Goal: Check status: Verify the current state of an ongoing process or item

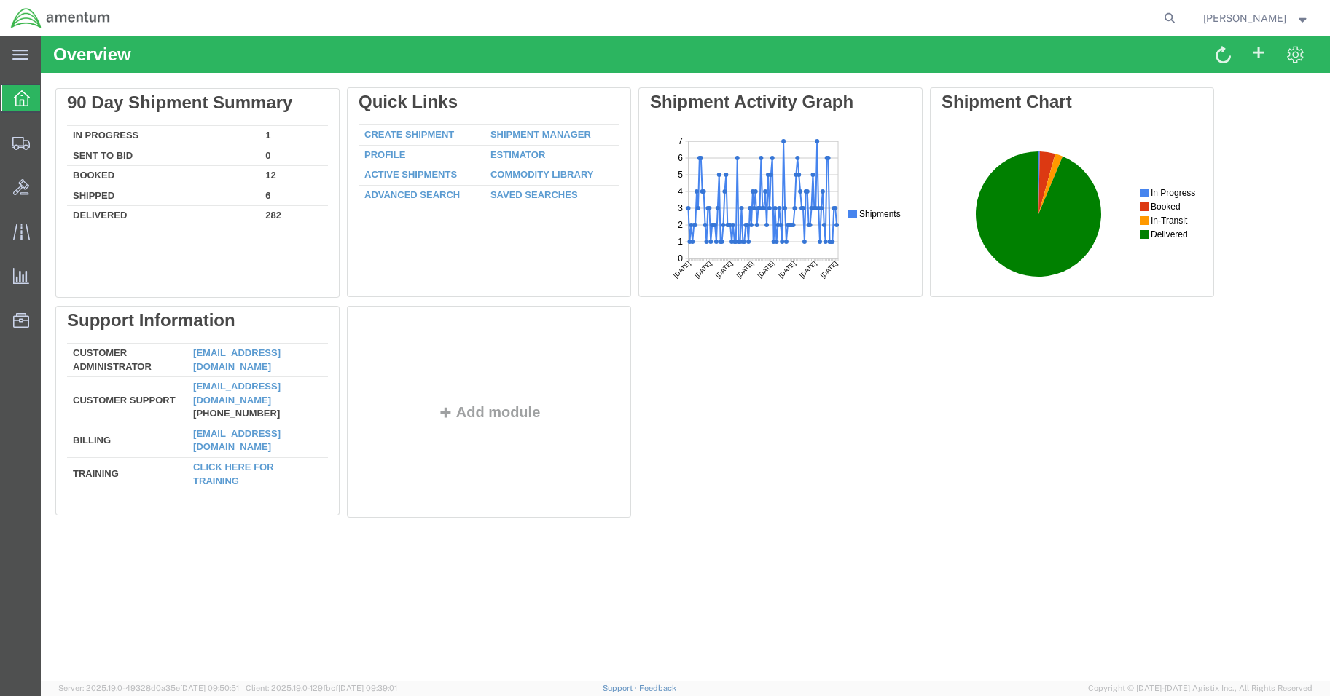
click at [106, 132] on div "Delete 90 Day Shipment Summary In Progress 1 Sent To Bid 0 Booked 12 Shipped 6 …" at bounding box center [685, 305] width 1260 height 437
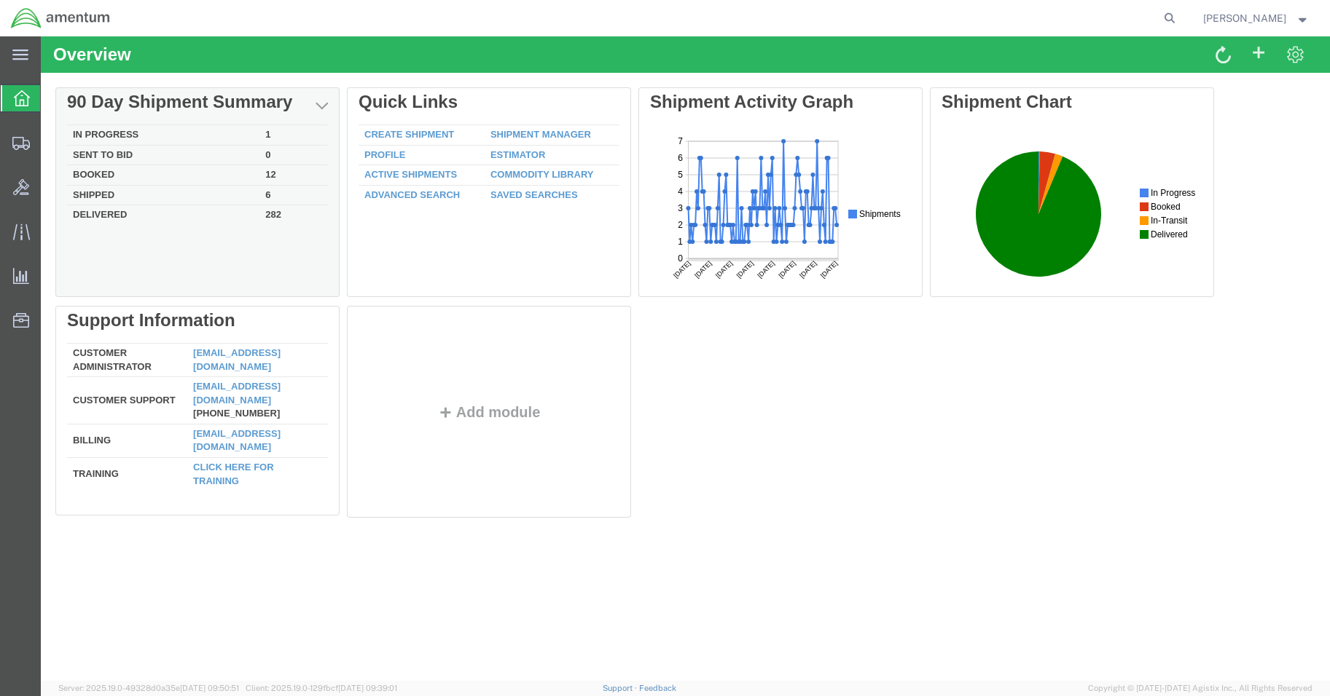
click at [102, 138] on div "Delete 90 Day Shipment Summary In Progress 1 Sent To Bid 0 Booked 12 Shipped 6 …" at bounding box center [685, 305] width 1260 height 437
click at [126, 126] on td "In Progress" at bounding box center [163, 135] width 192 height 20
click at [113, 170] on td "Booked" at bounding box center [163, 175] width 192 height 20
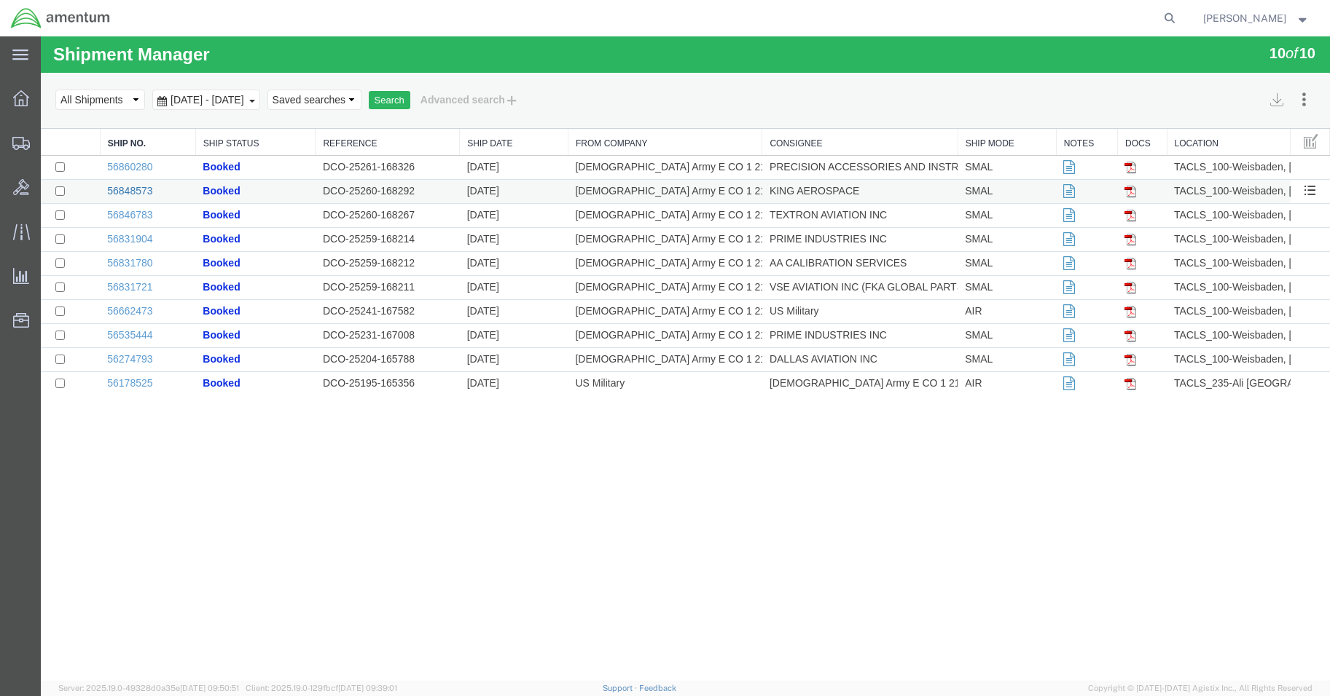
click at [124, 187] on link "56848573" at bounding box center [129, 191] width 45 height 12
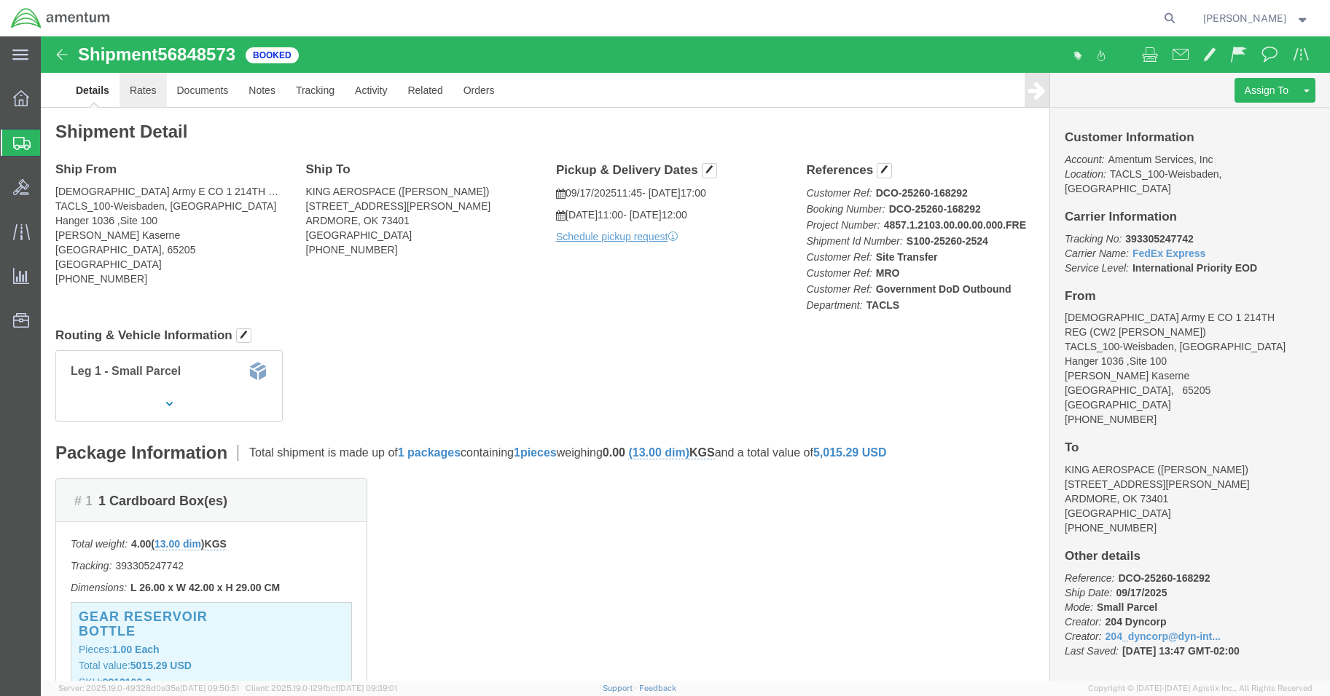
click link "Rates"
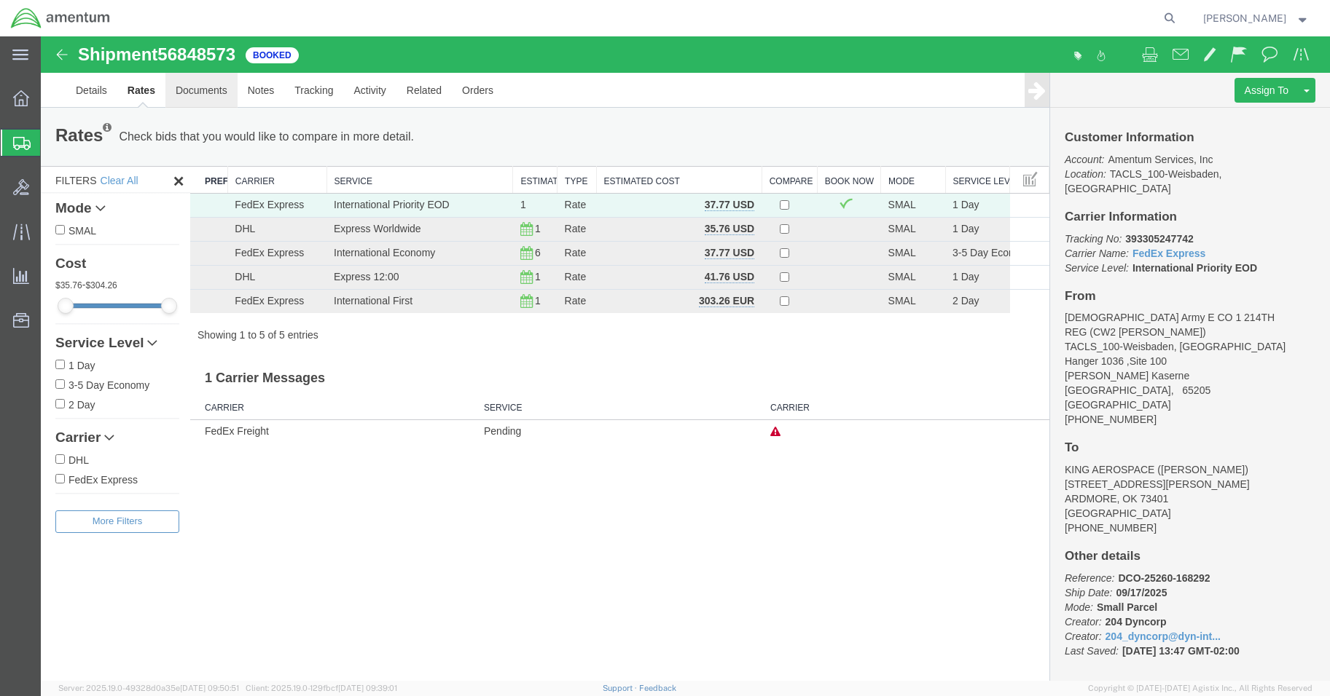
click at [186, 90] on link "Documents" at bounding box center [201, 90] width 72 height 35
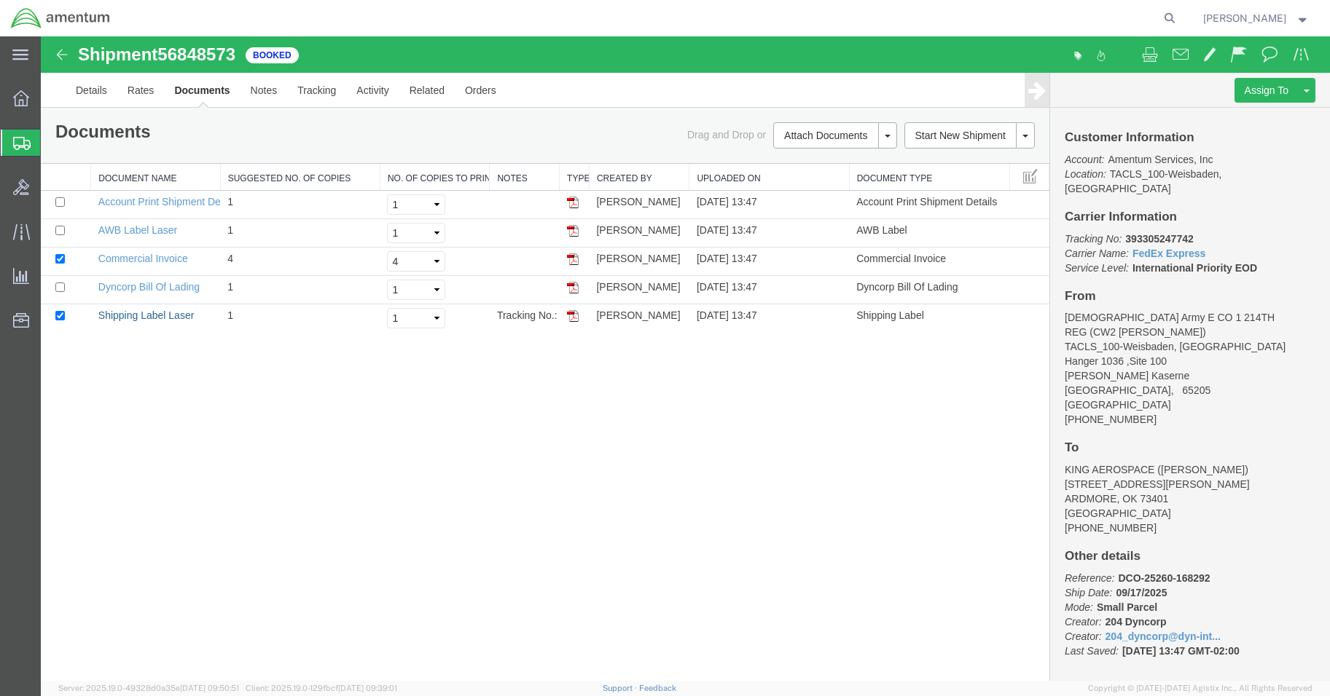
drag, startPoint x: 152, startPoint y: 314, endPoint x: 1315, endPoint y: 94, distance: 1183.3
click at [152, 314] on link "Shipping Label Laser" at bounding box center [146, 316] width 96 height 12
